Goal: Communication & Community: Answer question/provide support

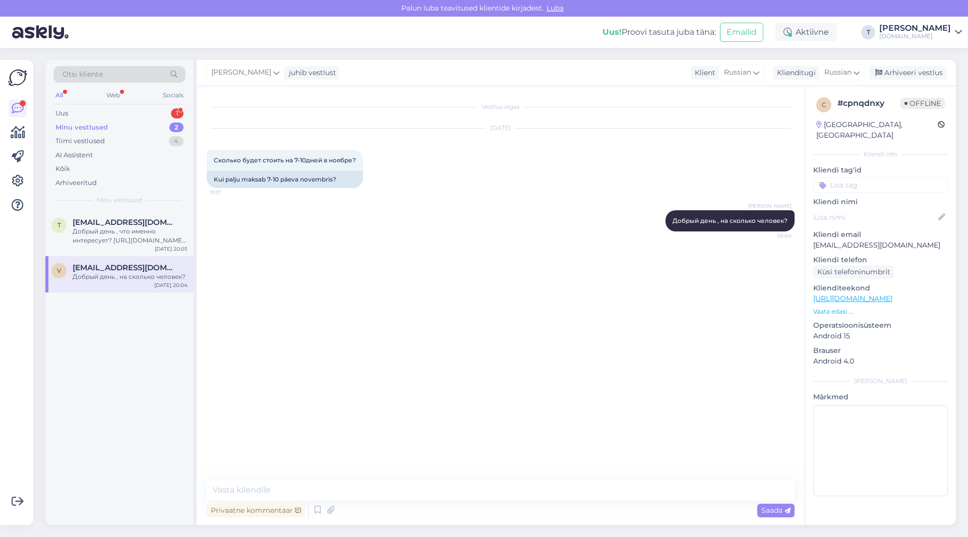
click at [131, 123] on div "Minu vestlused 2" at bounding box center [119, 127] width 132 height 14
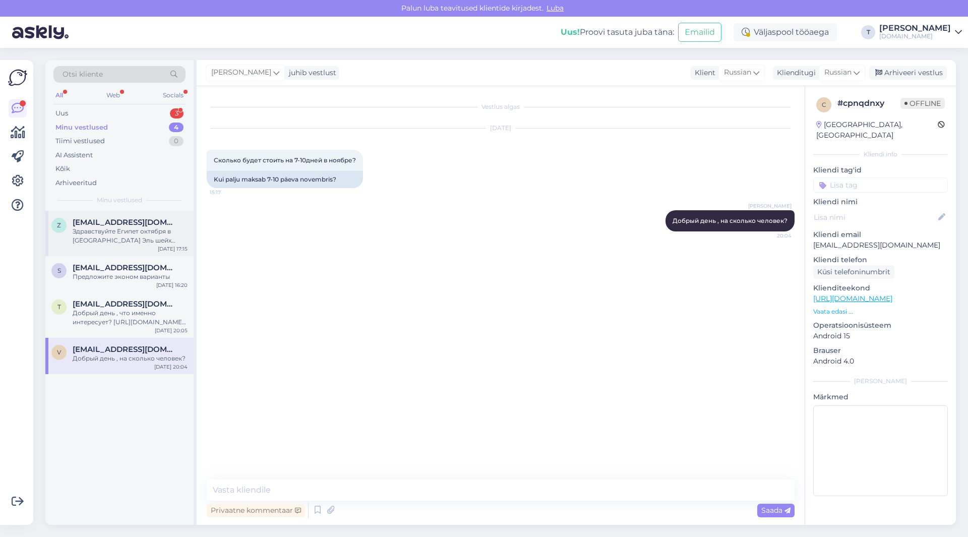
click at [106, 245] on div "z [EMAIL_ADDRESS][DOMAIN_NAME] Здравствуйте [GEOGRAPHIC_DATA] октября в [GEOGRA…" at bounding box center [119, 233] width 148 height 45
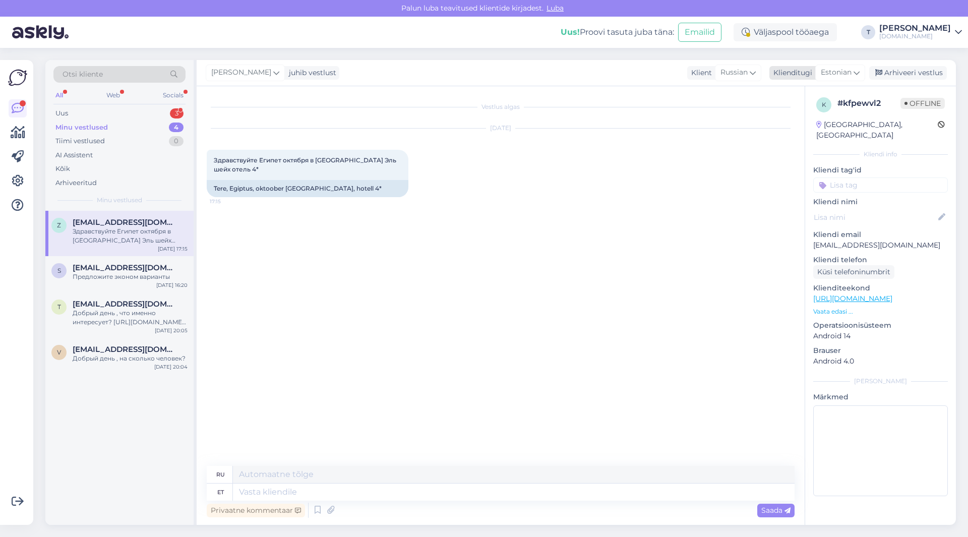
click at [832, 73] on span "Estonian" at bounding box center [835, 72] width 31 height 11
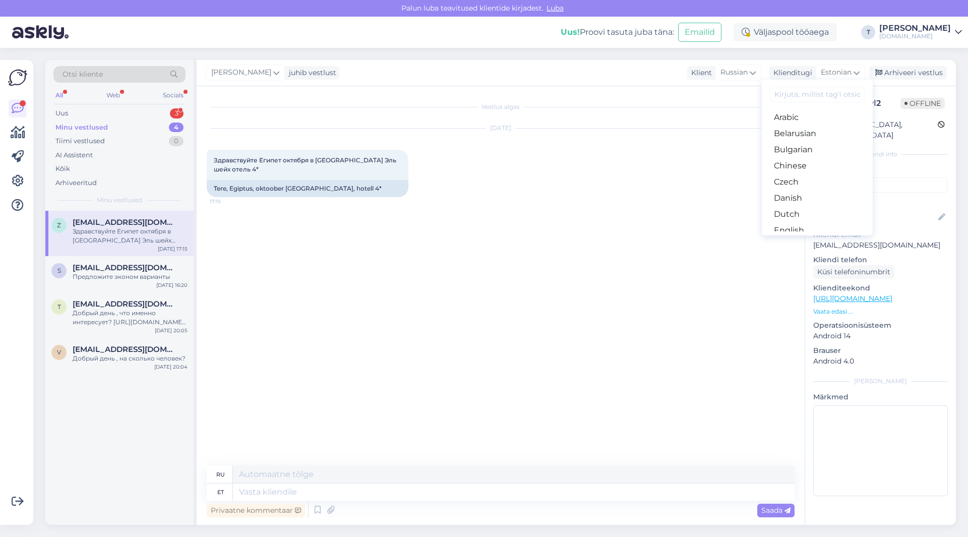
drag, startPoint x: 787, startPoint y: 152, endPoint x: 780, endPoint y: 161, distance: 11.1
click at [788, 513] on link "Russian" at bounding box center [817, 521] width 111 height 16
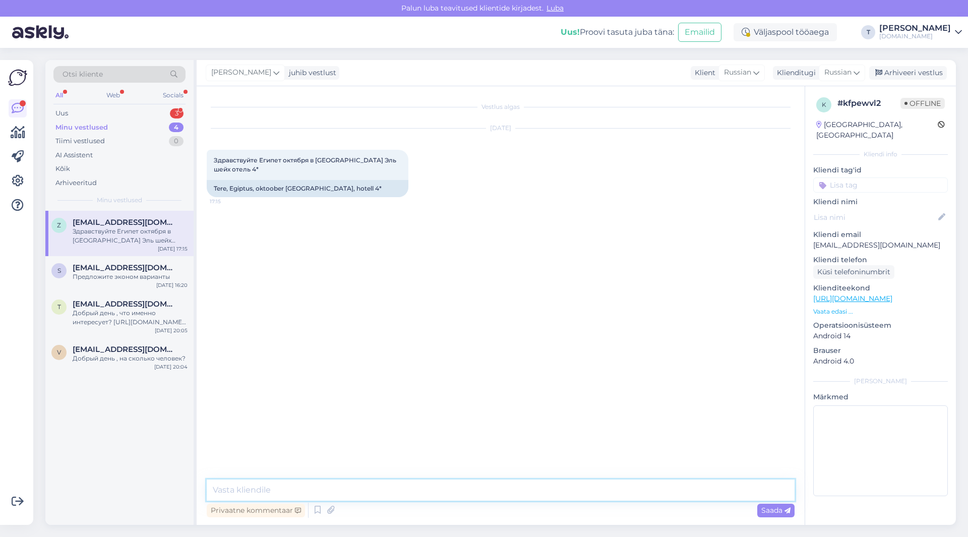
click at [506, 493] on textarea at bounding box center [501, 489] width 588 height 21
type textarea "L"
type textarea "Добрый день сколько человек и даты от и до какие?"
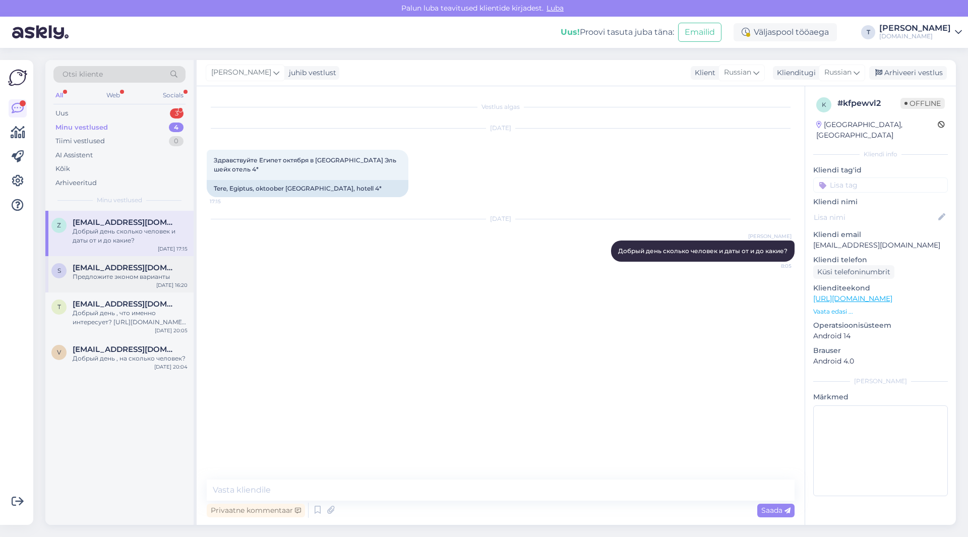
click at [174, 270] on div "[EMAIL_ADDRESS][DOMAIN_NAME]" at bounding box center [130, 267] width 115 height 9
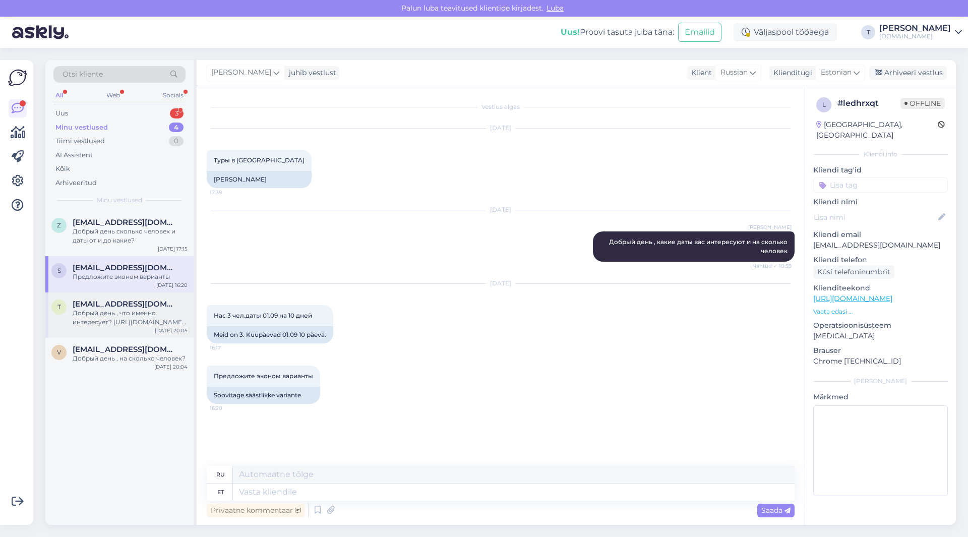
click at [140, 320] on div "Добрый день , что именно интересует? [URL][DOMAIN_NAME][DATE]" at bounding box center [130, 317] width 115 height 18
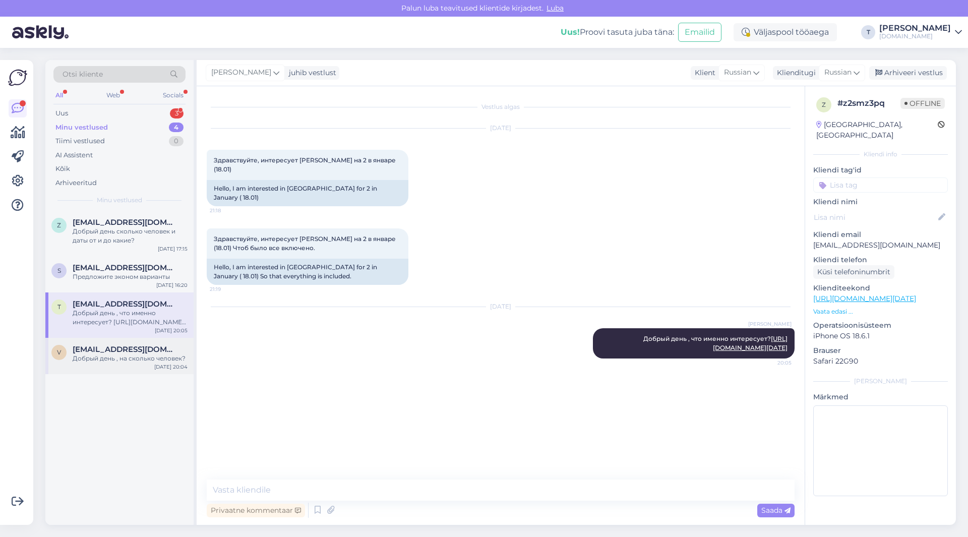
click at [127, 348] on span "[EMAIL_ADDRESS][DOMAIN_NAME]" at bounding box center [125, 349] width 105 height 9
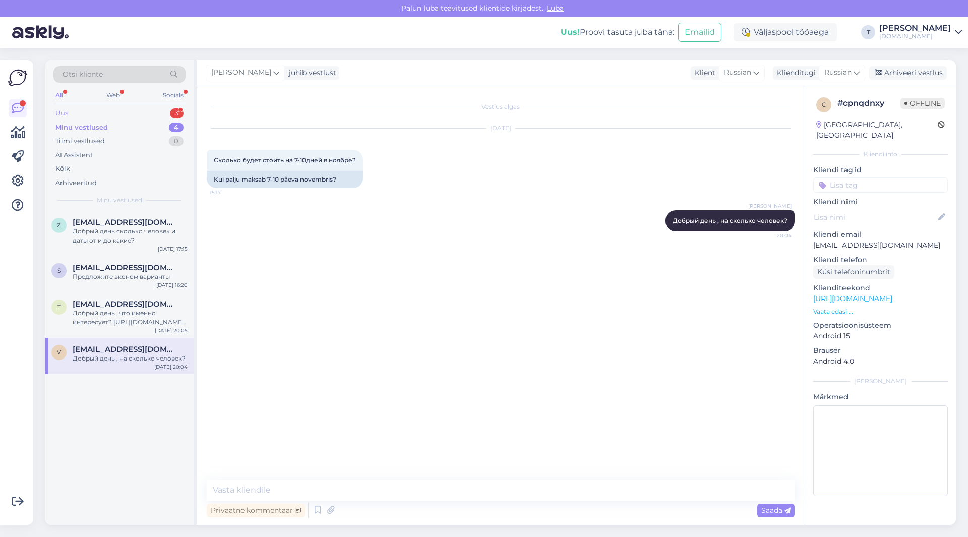
click at [101, 108] on div "Uus 3" at bounding box center [119, 113] width 132 height 14
